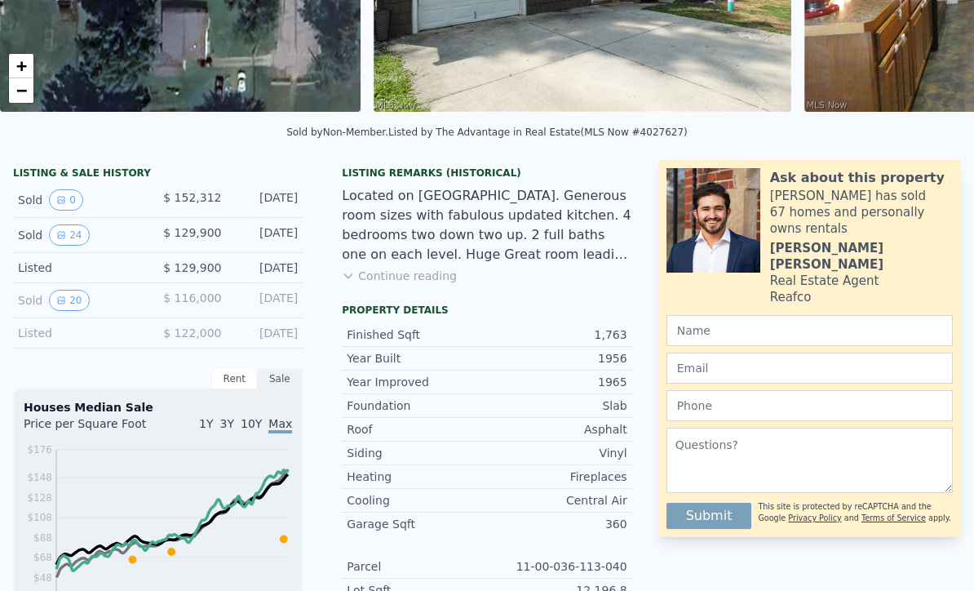
scroll to position [47, 0]
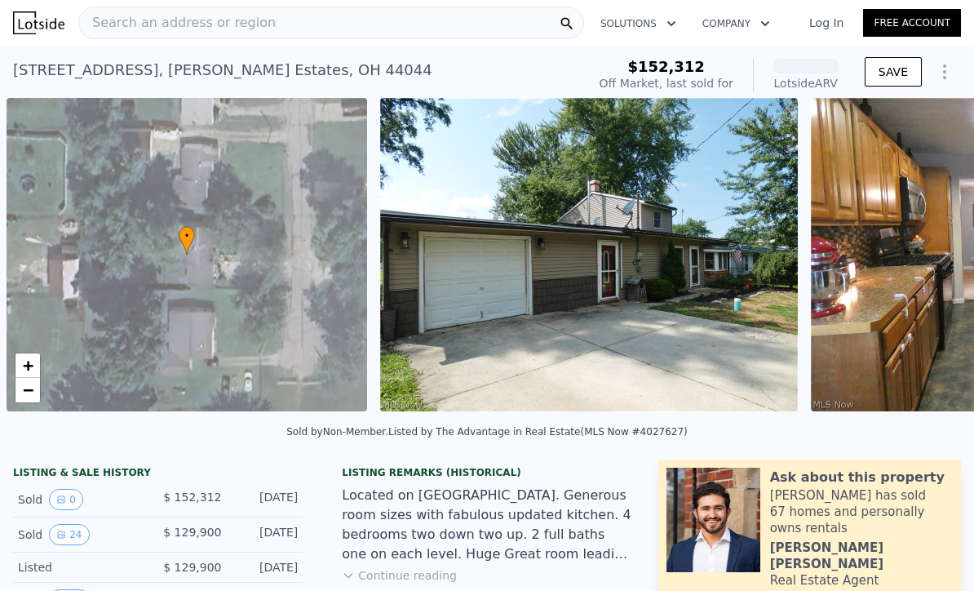
scroll to position [0, 7]
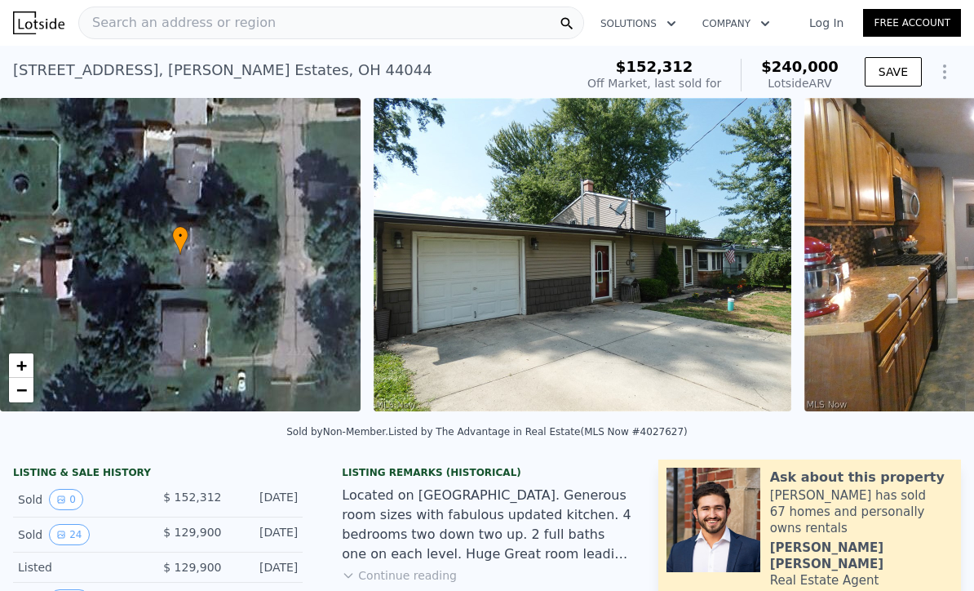
click at [304, 29] on div "Search an address or region" at bounding box center [331, 23] width 506 height 33
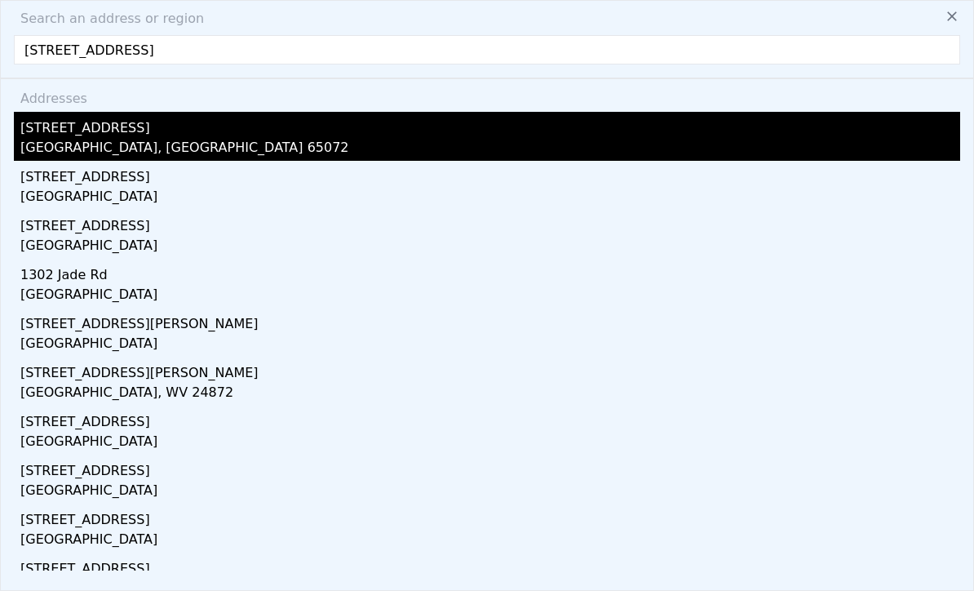
type input "130 Jade Road"
click at [175, 137] on div "130 Jade Rd" at bounding box center [490, 125] width 940 height 26
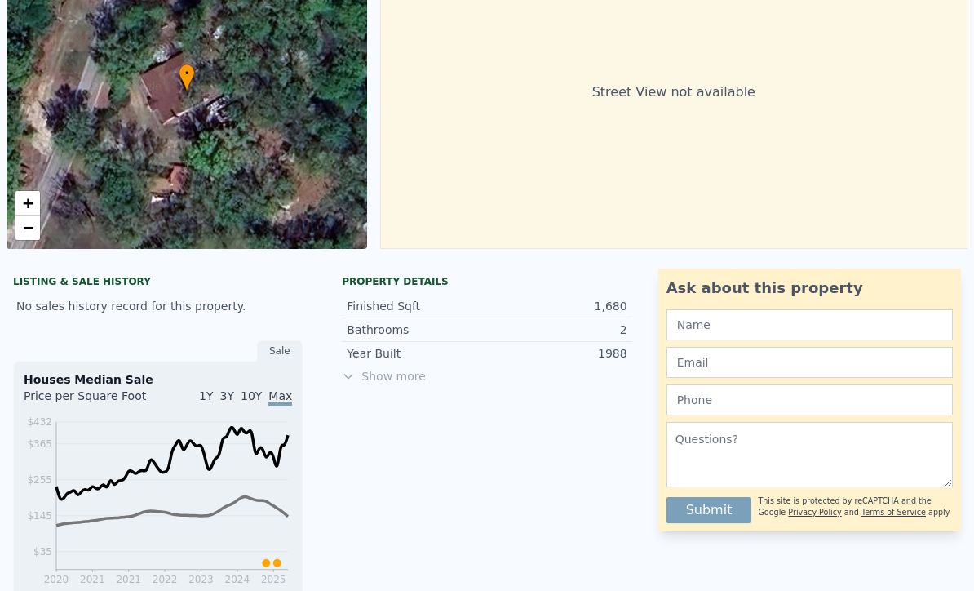
scroll to position [171, 0]
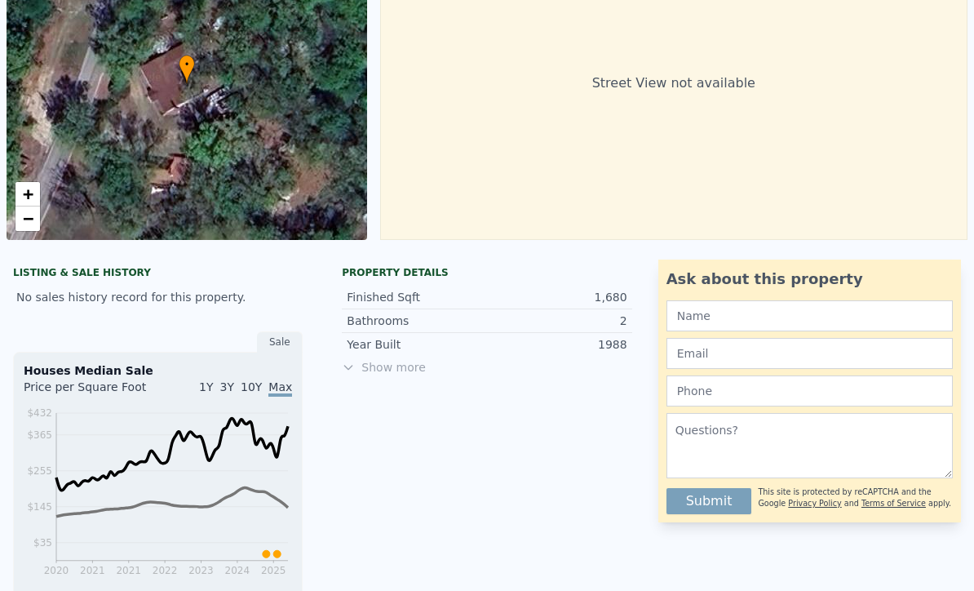
click at [407, 374] on span "Show more" at bounding box center [487, 367] width 290 height 16
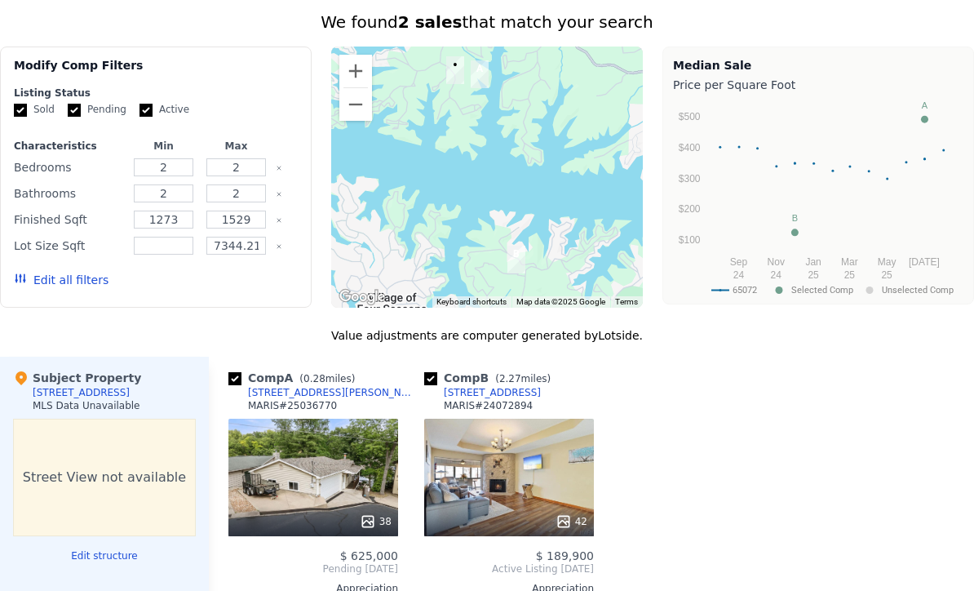
scroll to position [1261, 0]
click at [362, 107] on button "Zoom out" at bounding box center [355, 104] width 33 height 33
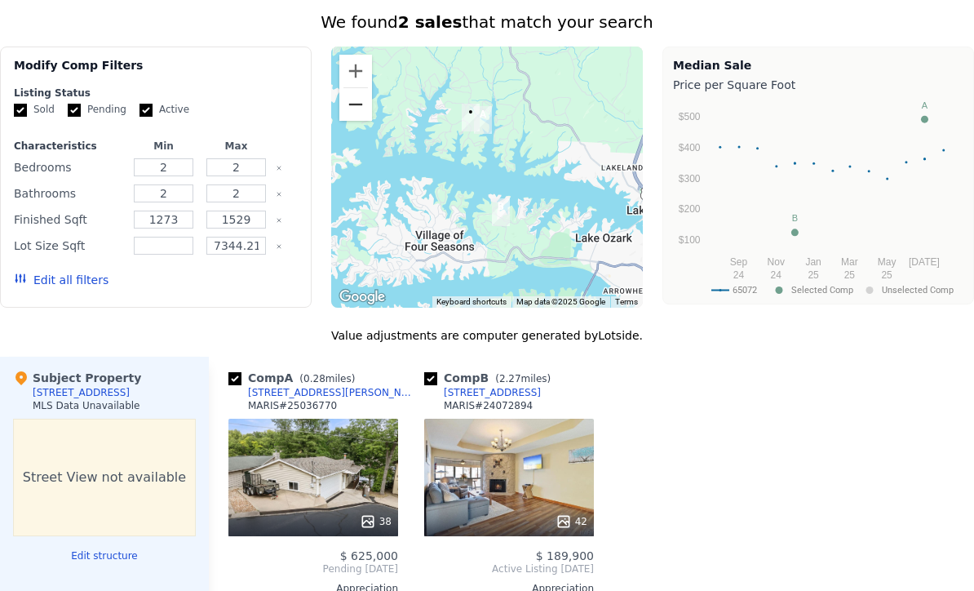
click at [352, 97] on button "Zoom out" at bounding box center [355, 104] width 33 height 33
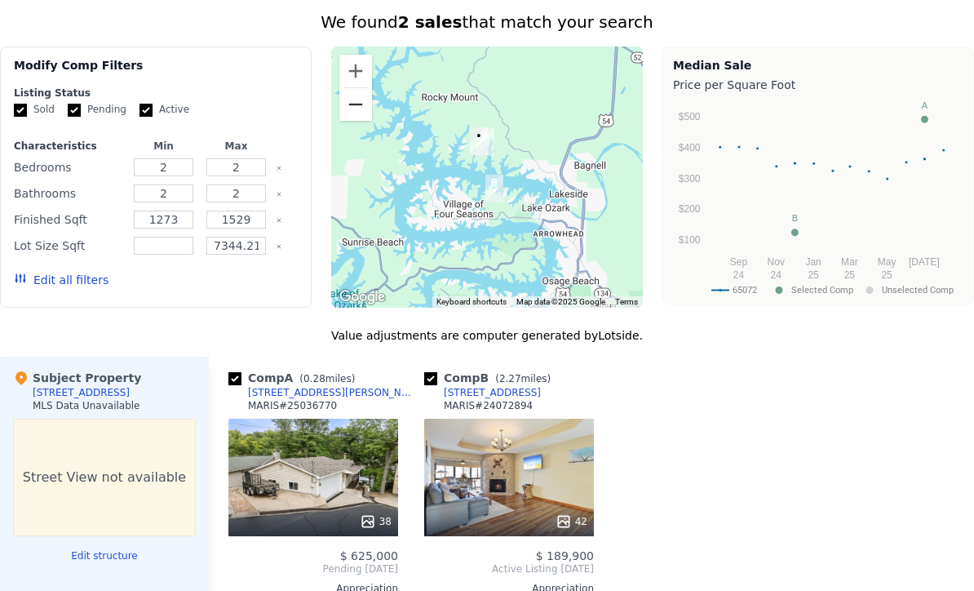
click at [352, 105] on button "Zoom out" at bounding box center [355, 104] width 33 height 33
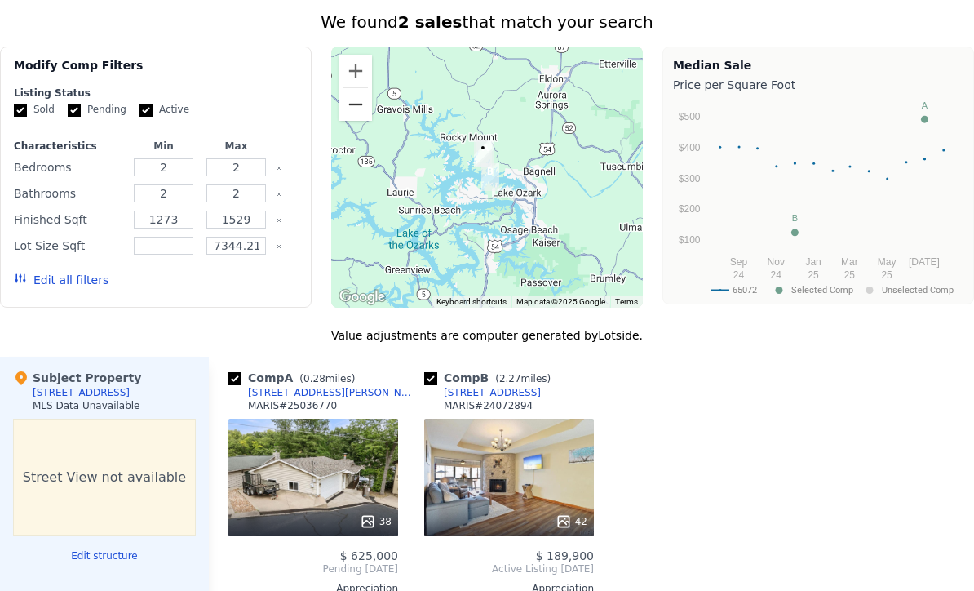
click at [354, 104] on button "Zoom out" at bounding box center [355, 104] width 33 height 33
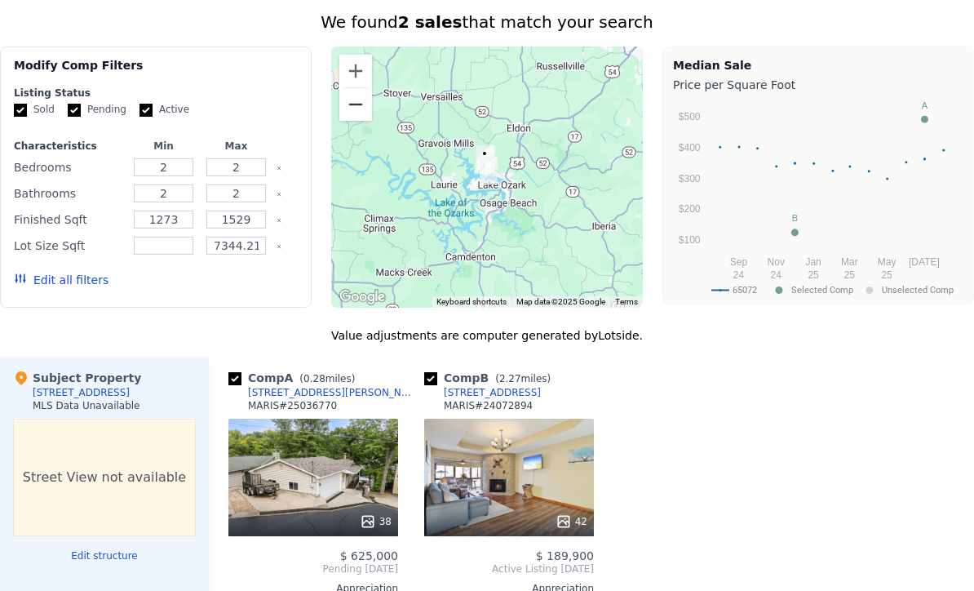
click at [354, 104] on button "Zoom out" at bounding box center [355, 104] width 33 height 33
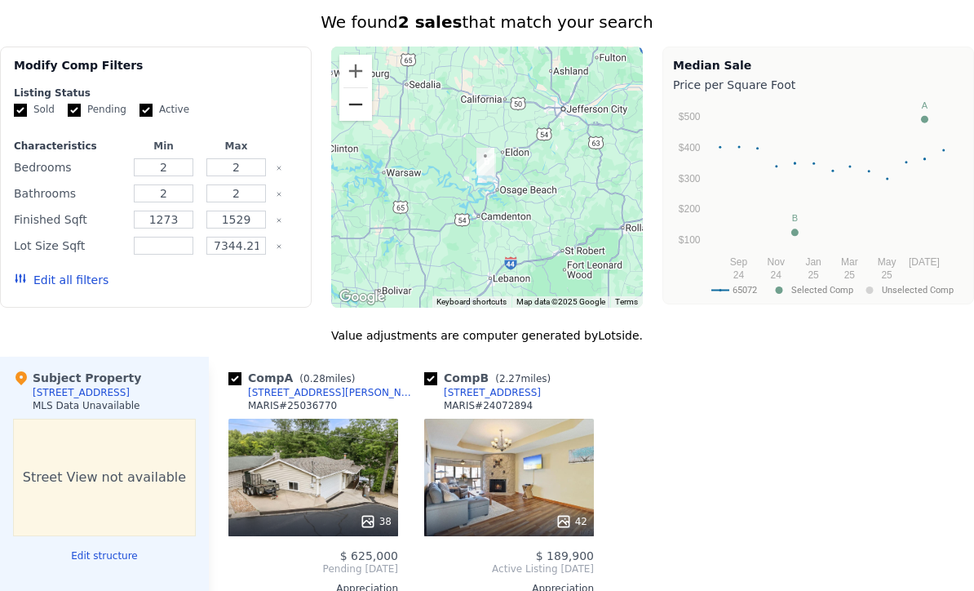
click at [354, 104] on button "Zoom out" at bounding box center [355, 104] width 33 height 33
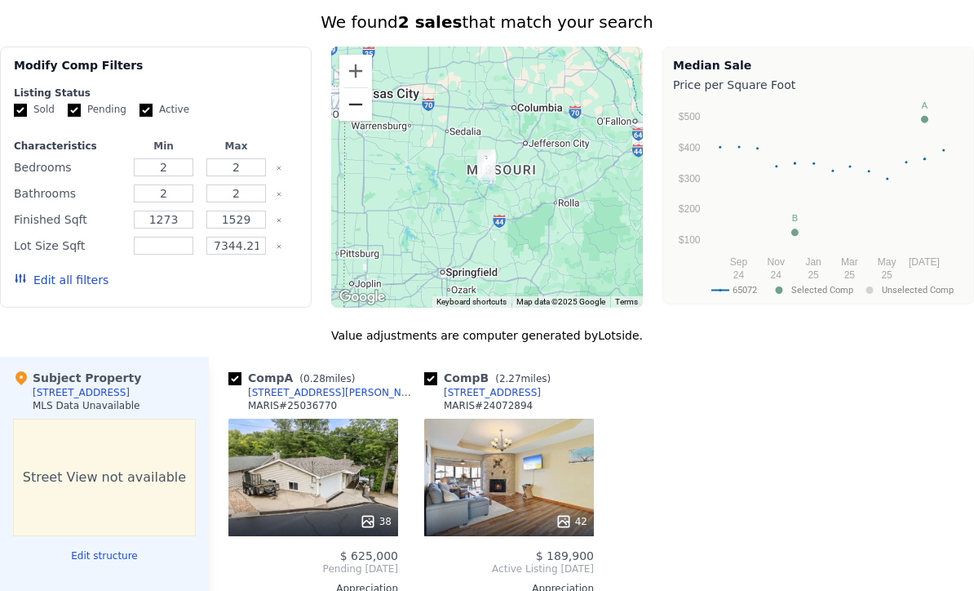
click at [354, 104] on button "Zoom out" at bounding box center [355, 104] width 33 height 33
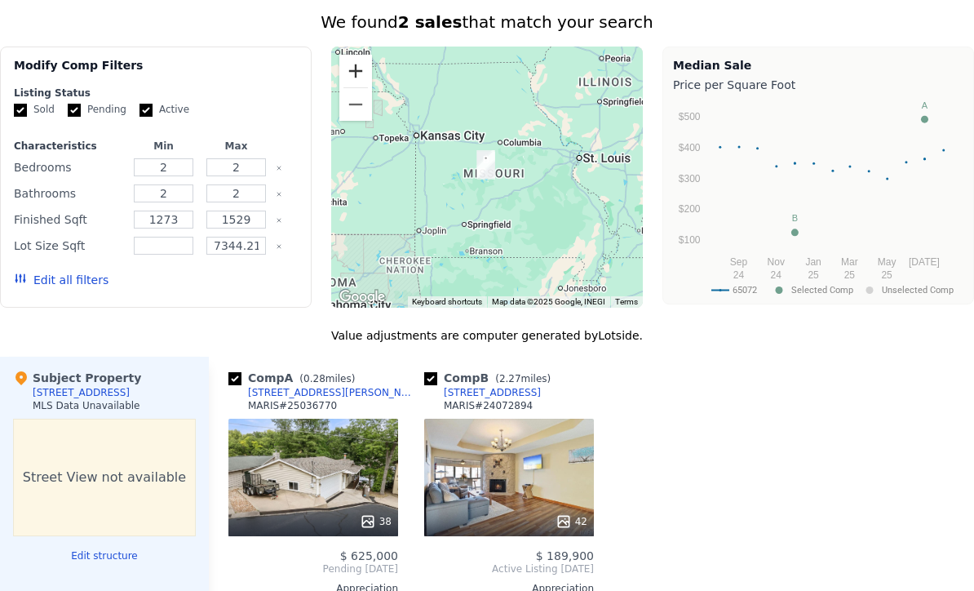
click at [354, 74] on button "Zoom in" at bounding box center [355, 71] width 33 height 33
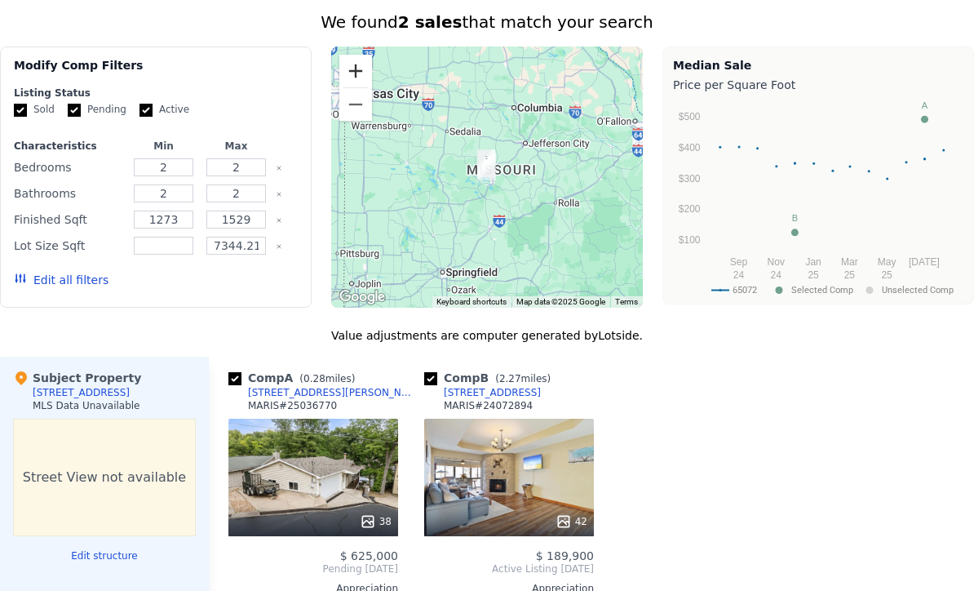
click at [354, 73] on button "Zoom in" at bounding box center [355, 71] width 33 height 33
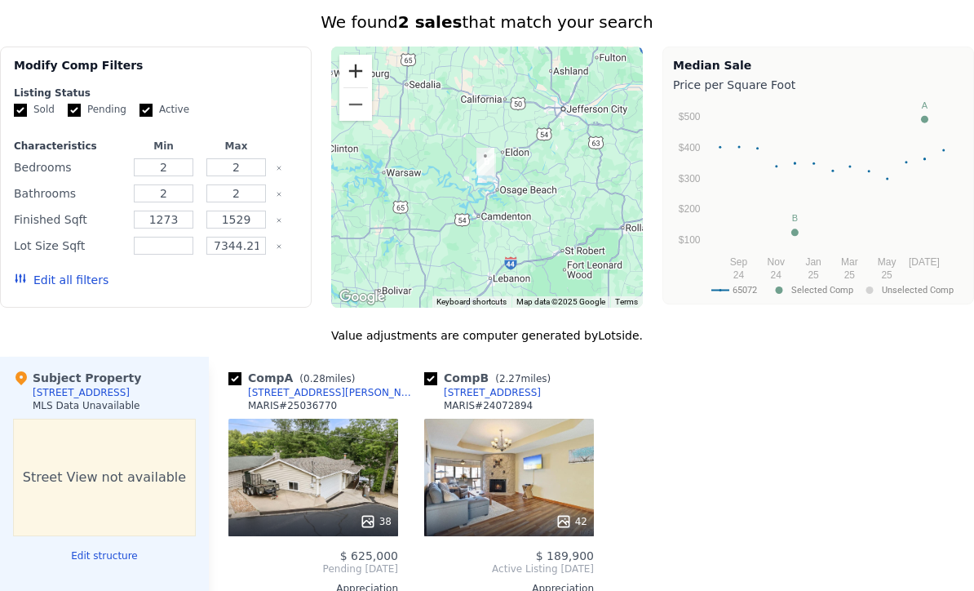
click at [354, 73] on button "Zoom in" at bounding box center [355, 71] width 33 height 33
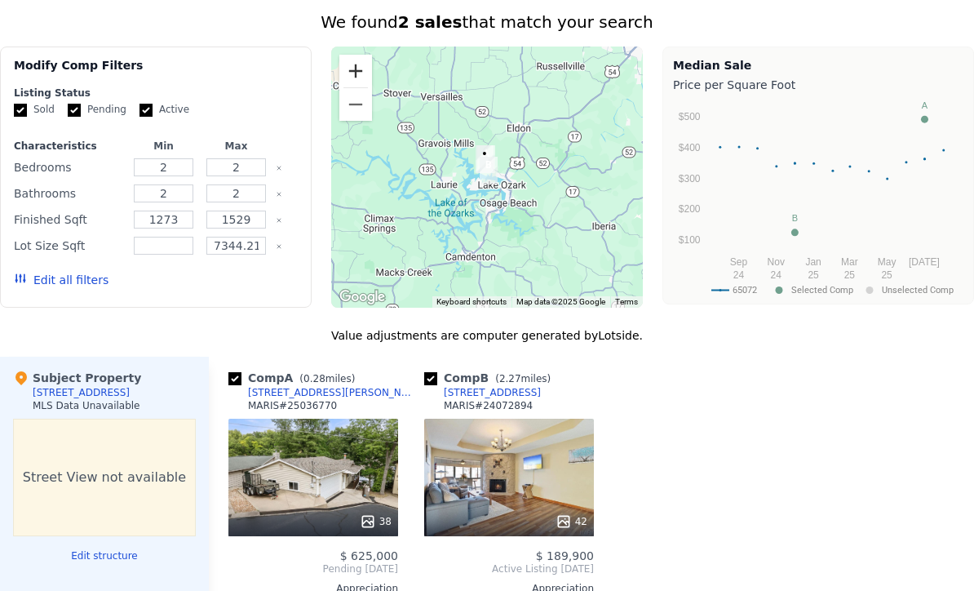
click at [354, 73] on button "Zoom in" at bounding box center [355, 71] width 33 height 33
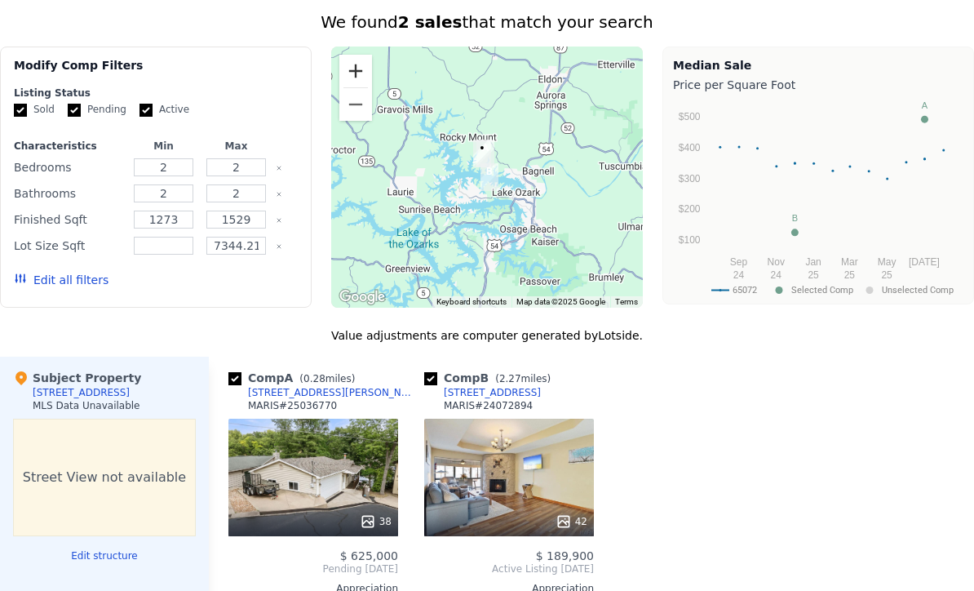
click at [354, 73] on button "Zoom in" at bounding box center [355, 71] width 33 height 33
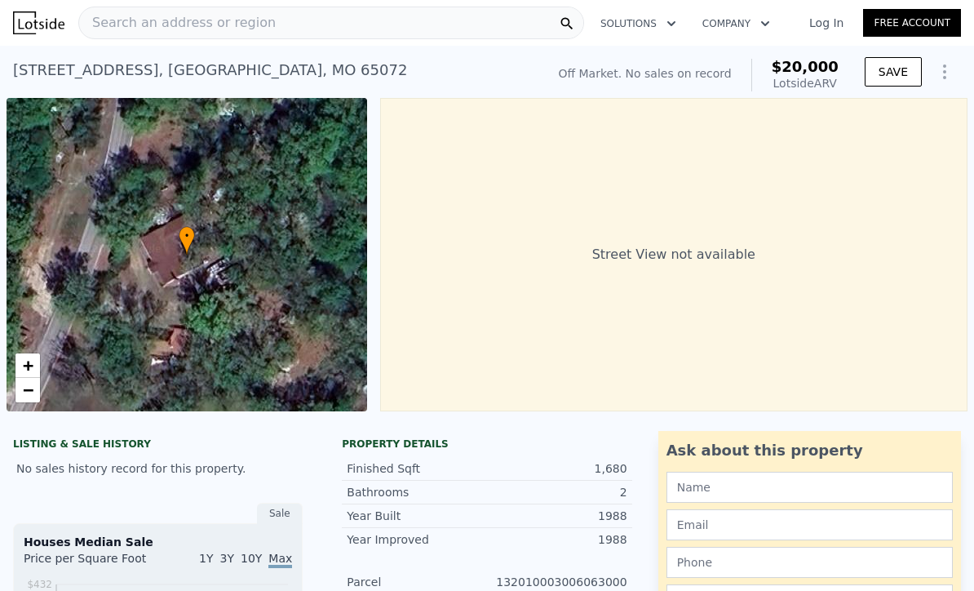
scroll to position [0, 0]
click at [326, 27] on div "Search an address or region" at bounding box center [331, 23] width 506 height 33
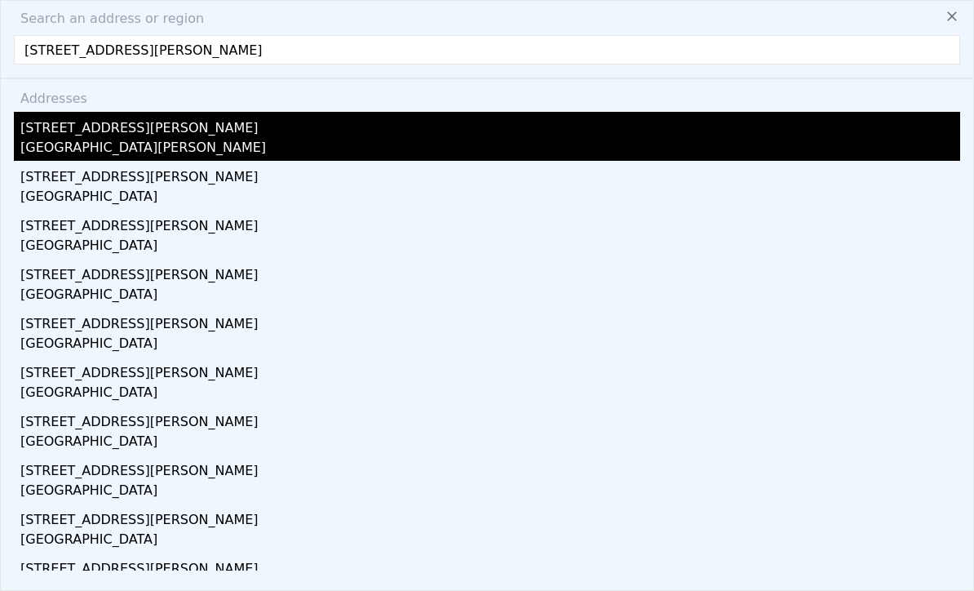
type input "3405 Nickell Dr"
click at [231, 130] on div "3405 Nickell Dr" at bounding box center [490, 125] width 940 height 26
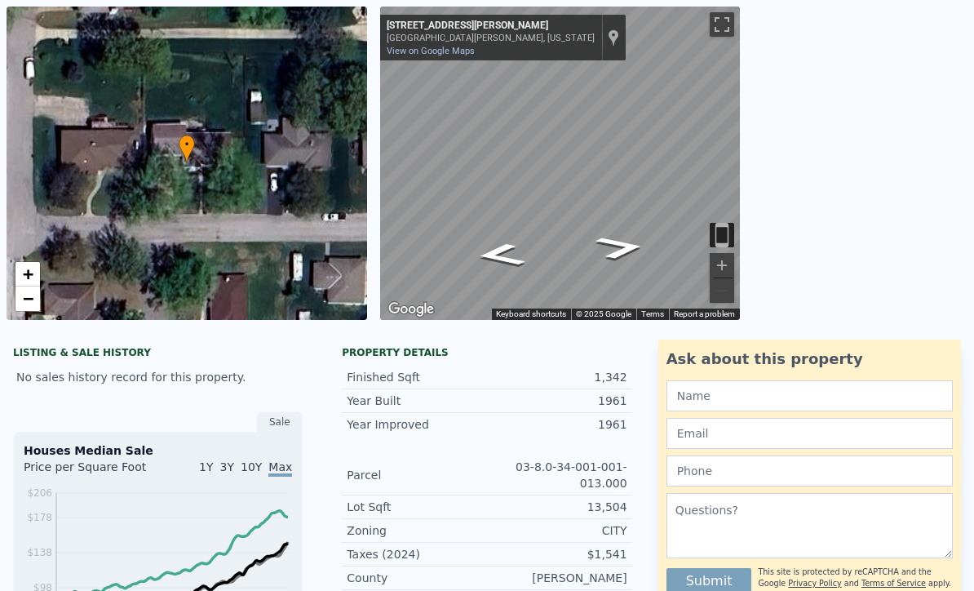
scroll to position [91, 0]
click at [446, 51] on link "View on Google Maps" at bounding box center [431, 51] width 88 height 11
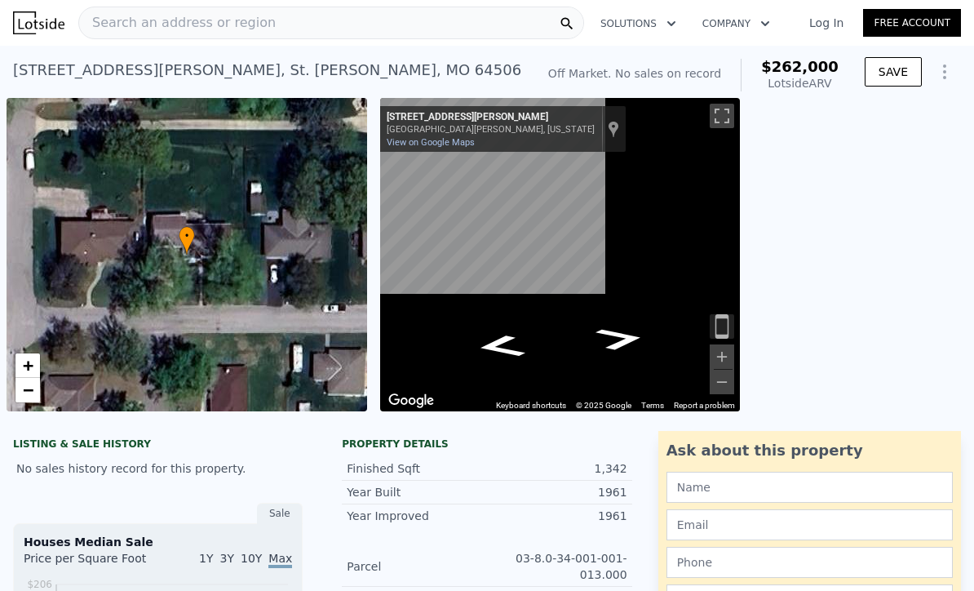
scroll to position [0, 0]
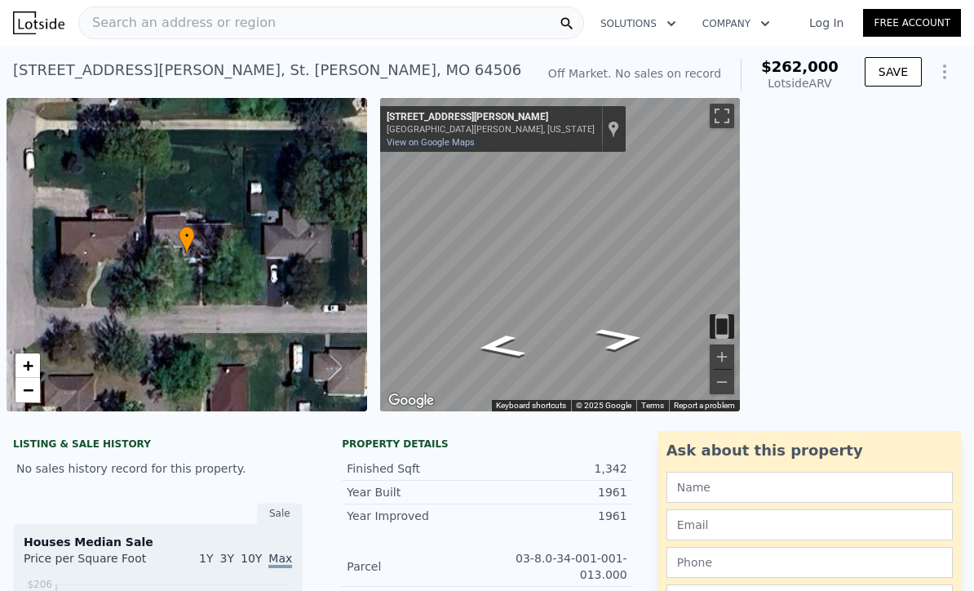
click at [286, 34] on div "Search an address or region" at bounding box center [331, 23] width 506 height 33
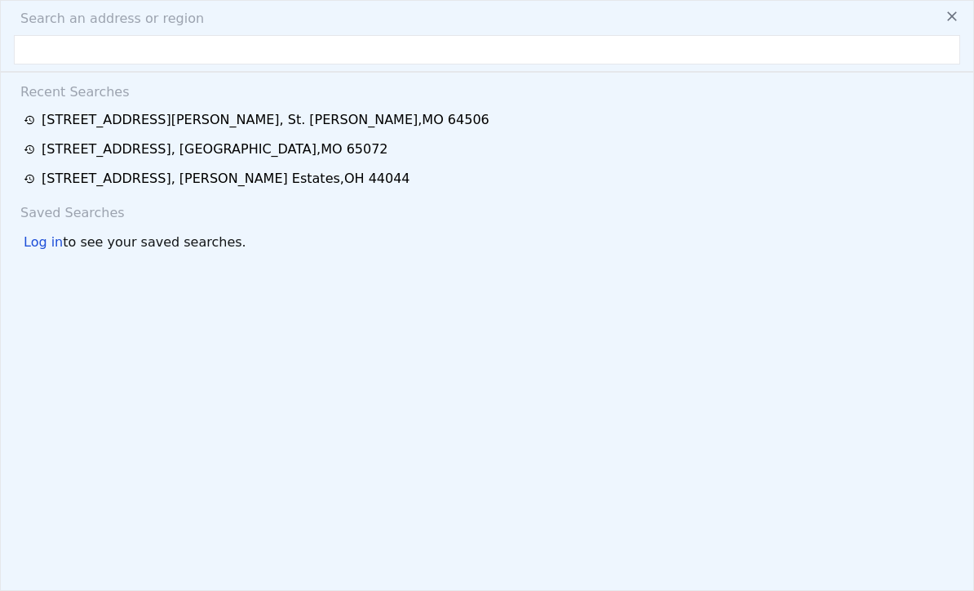
type input "2"
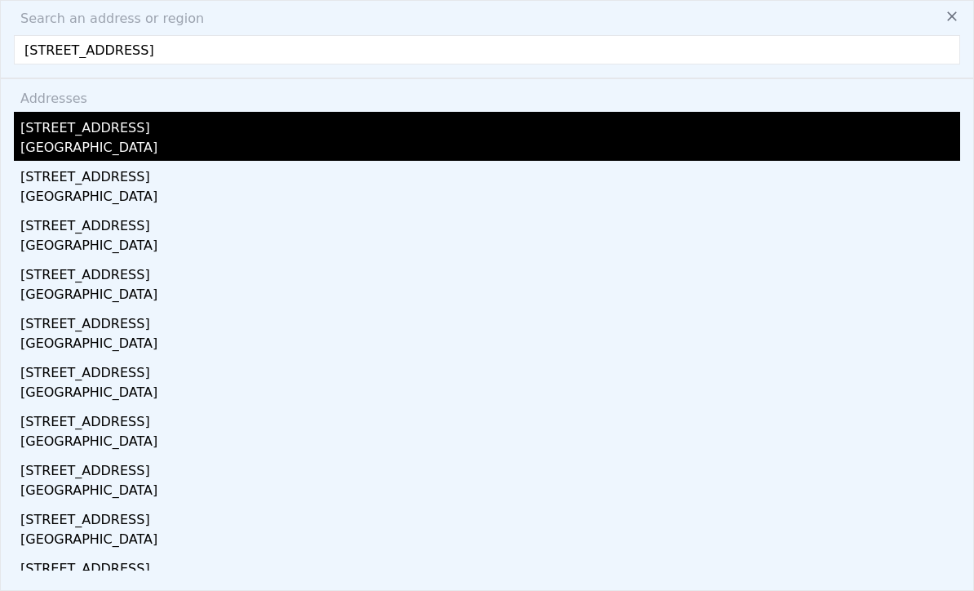
type input "3553 Seaway Dr, New Port"
click at [158, 137] on div "3553 Seaway Dr" at bounding box center [490, 125] width 940 height 26
